Goal: Use online tool/utility: Utilize a website feature to perform a specific function

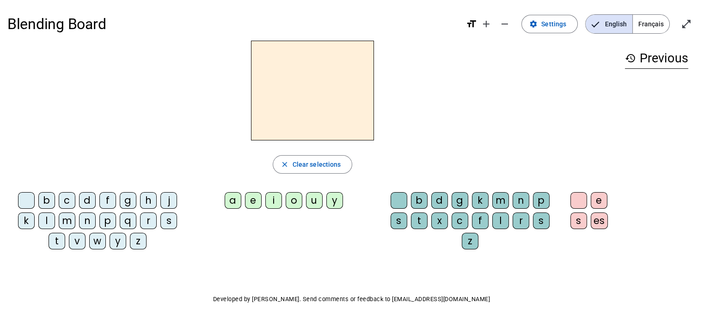
click at [44, 196] on div "b" at bounding box center [46, 200] width 17 height 17
click at [256, 203] on div "e" at bounding box center [253, 200] width 17 height 17
click at [46, 222] on div "l" at bounding box center [46, 221] width 17 height 17
click at [239, 202] on div "a" at bounding box center [233, 200] width 17 height 17
click at [67, 224] on div "m" at bounding box center [67, 221] width 17 height 17
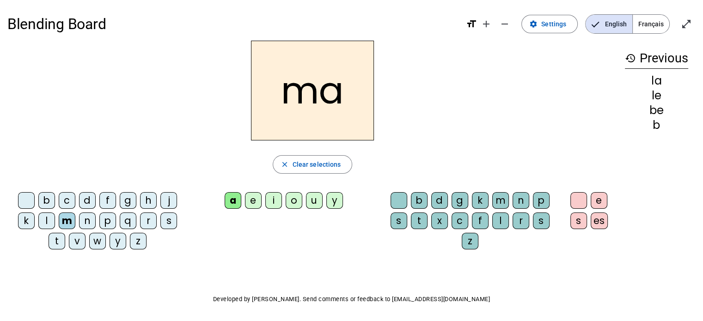
click at [318, 204] on div "u" at bounding box center [314, 200] width 17 height 17
click at [45, 200] on div "b" at bounding box center [46, 200] width 17 height 17
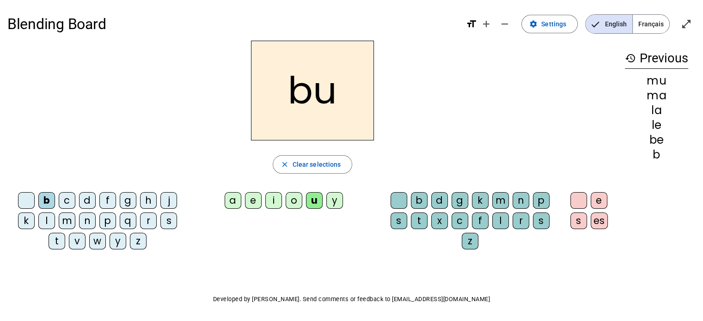
click at [279, 199] on div "i" at bounding box center [273, 200] width 17 height 17
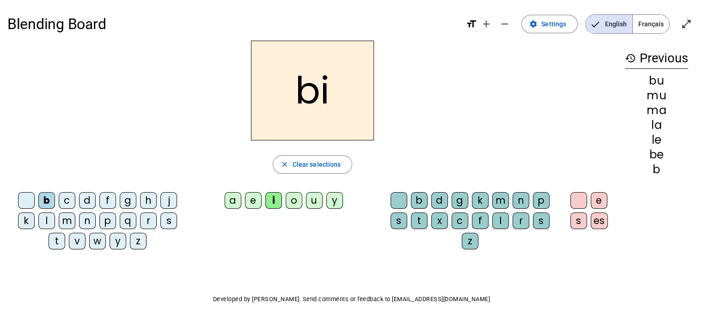
click at [167, 217] on div "s" at bounding box center [168, 221] width 17 height 17
click at [424, 220] on div "t" at bounding box center [419, 221] width 17 height 17
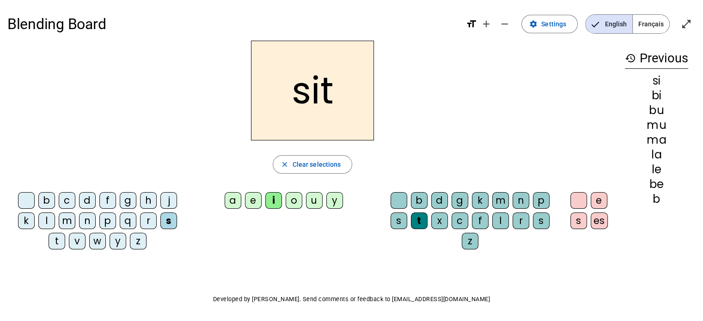
click at [424, 220] on div "t" at bounding box center [419, 221] width 17 height 17
click at [426, 221] on div "t" at bounding box center [419, 221] width 17 height 17
click at [420, 221] on div "t" at bounding box center [419, 221] width 17 height 17
click at [421, 199] on div "b" at bounding box center [419, 200] width 17 height 17
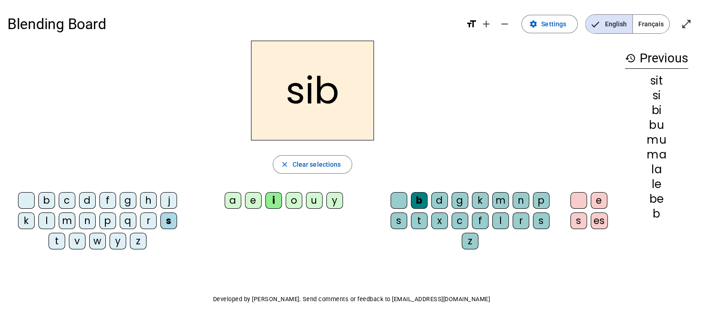
click at [483, 219] on div "f" at bounding box center [480, 221] width 17 height 17
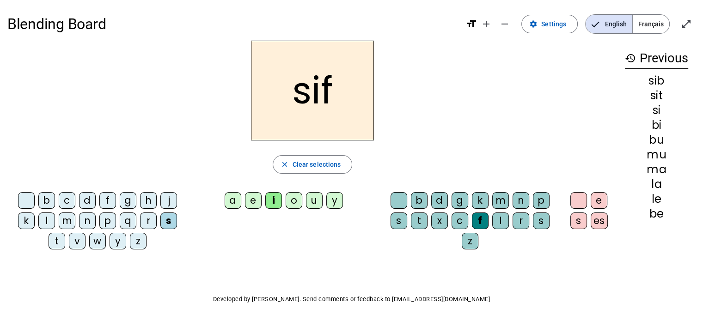
click at [500, 220] on div "l" at bounding box center [501, 221] width 17 height 17
click at [516, 220] on div "r" at bounding box center [521, 221] width 17 height 17
click at [544, 221] on div "s" at bounding box center [541, 221] width 17 height 17
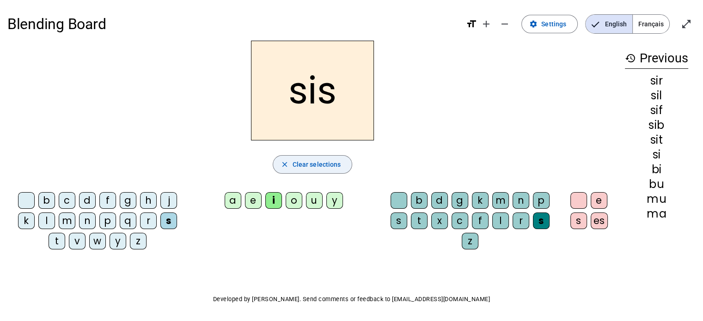
click at [308, 172] on span "button" at bounding box center [312, 165] width 79 height 22
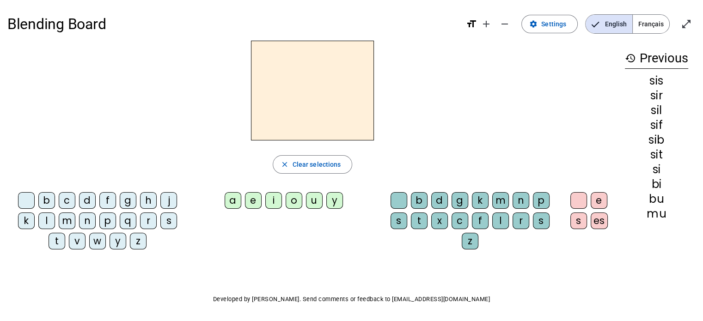
click at [104, 203] on div "f" at bounding box center [107, 200] width 17 height 17
click at [523, 218] on div "r" at bounding box center [521, 221] width 17 height 17
click at [237, 199] on div "a" at bounding box center [233, 200] width 17 height 17
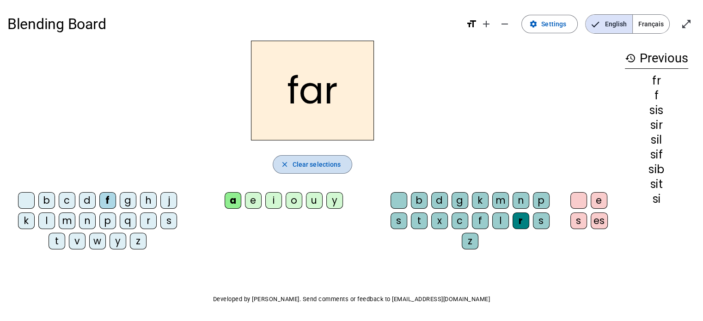
click at [316, 160] on span "Clear selections" at bounding box center [317, 164] width 49 height 11
